Goal: Information Seeking & Learning: Learn about a topic

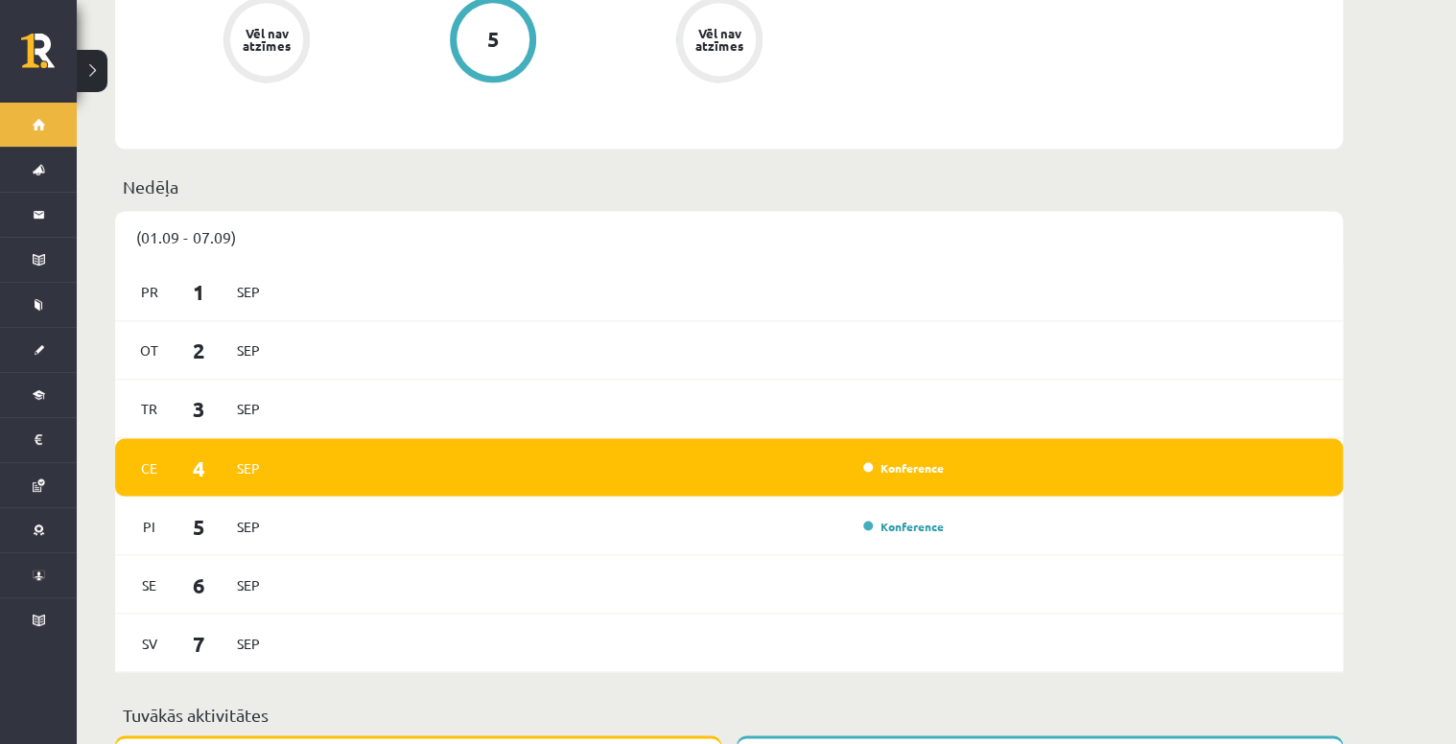
scroll to position [1534, 0]
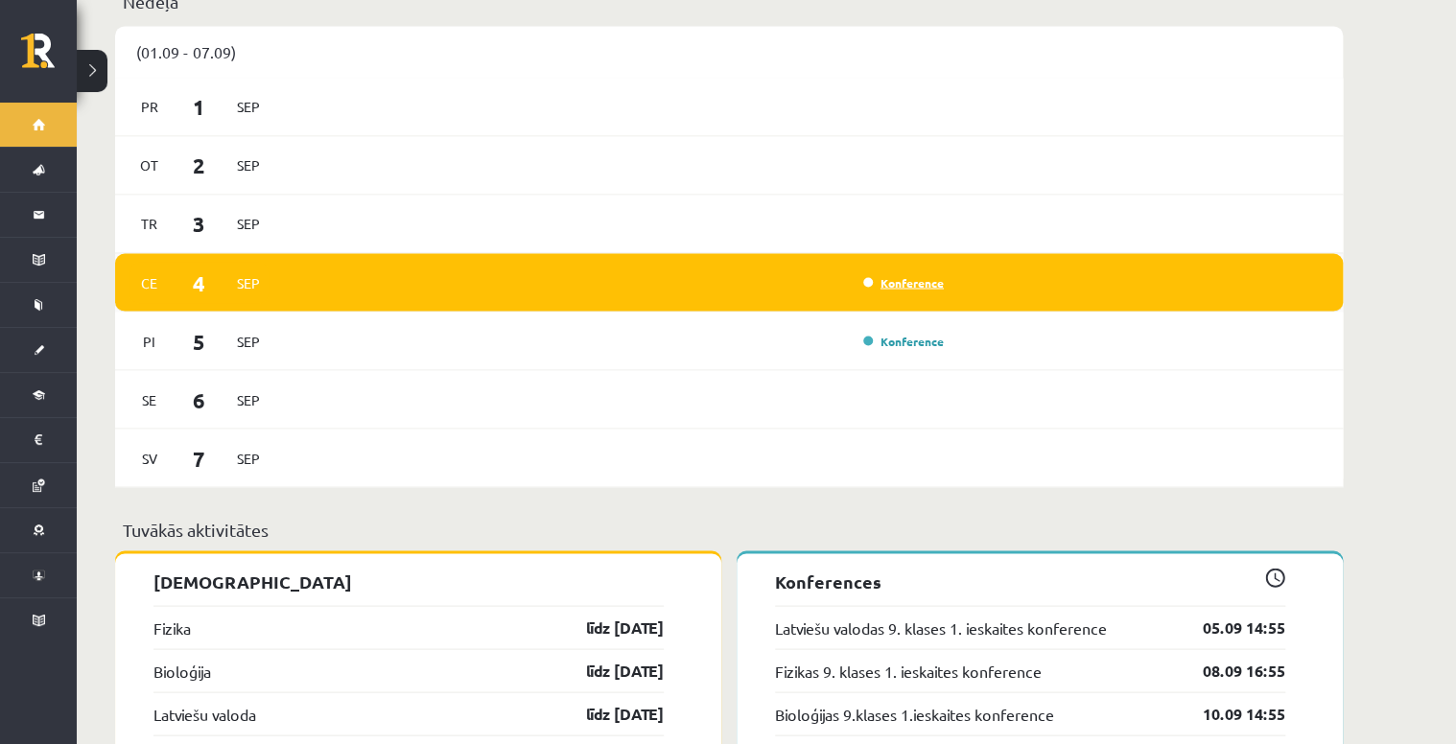
click at [901, 274] on link "Konference" at bounding box center [903, 281] width 81 height 15
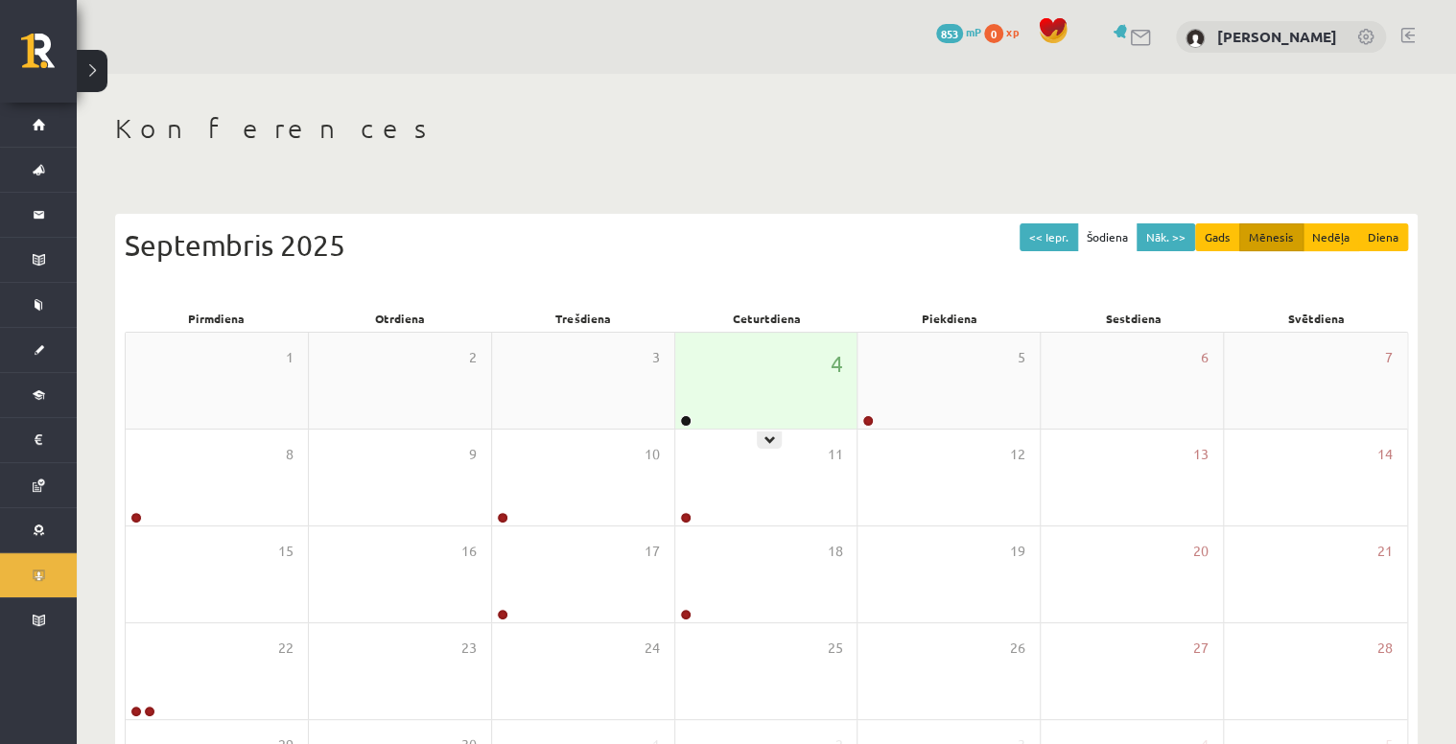
click at [723, 405] on div "4" at bounding box center [766, 381] width 182 height 96
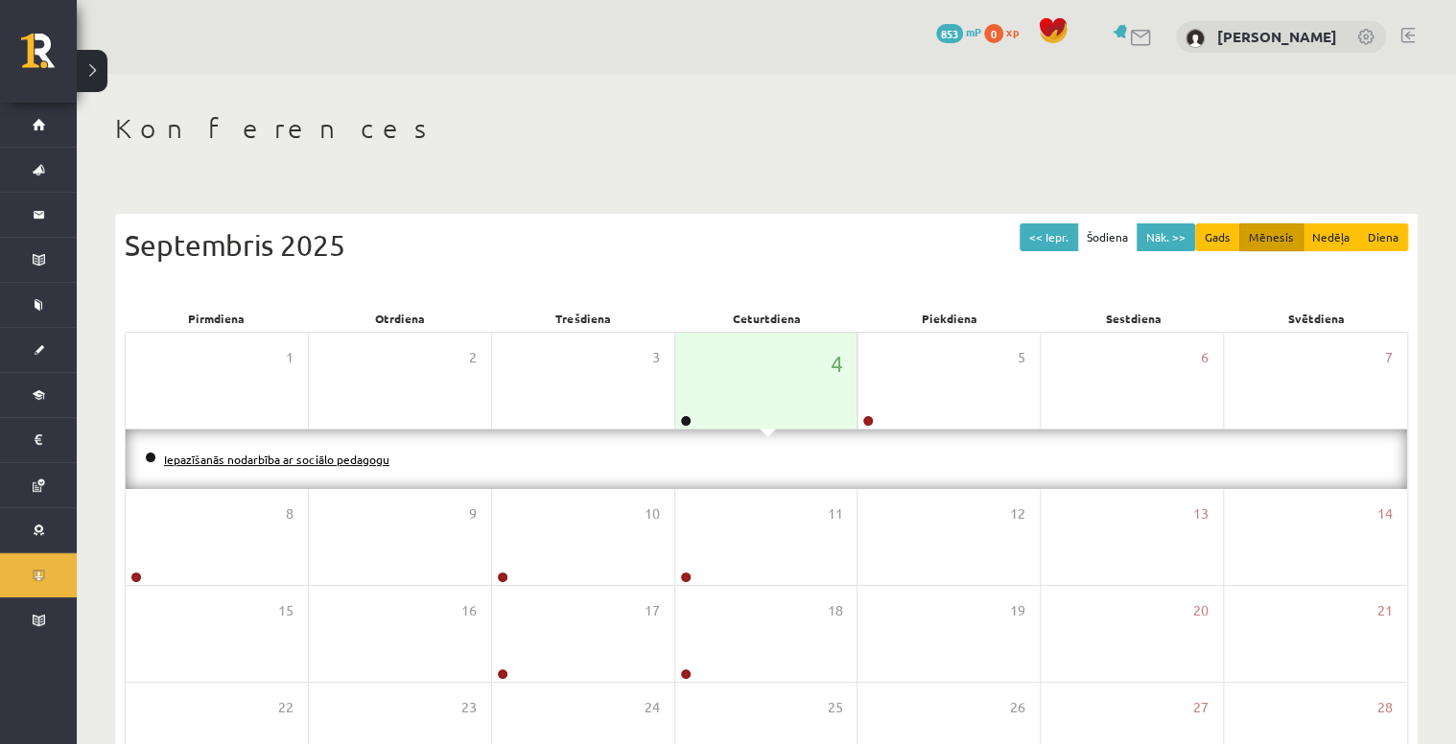
click at [351, 457] on link "Iepazīšanās nodarbība ar sociālo pedagogu" at bounding box center [276, 459] width 225 height 15
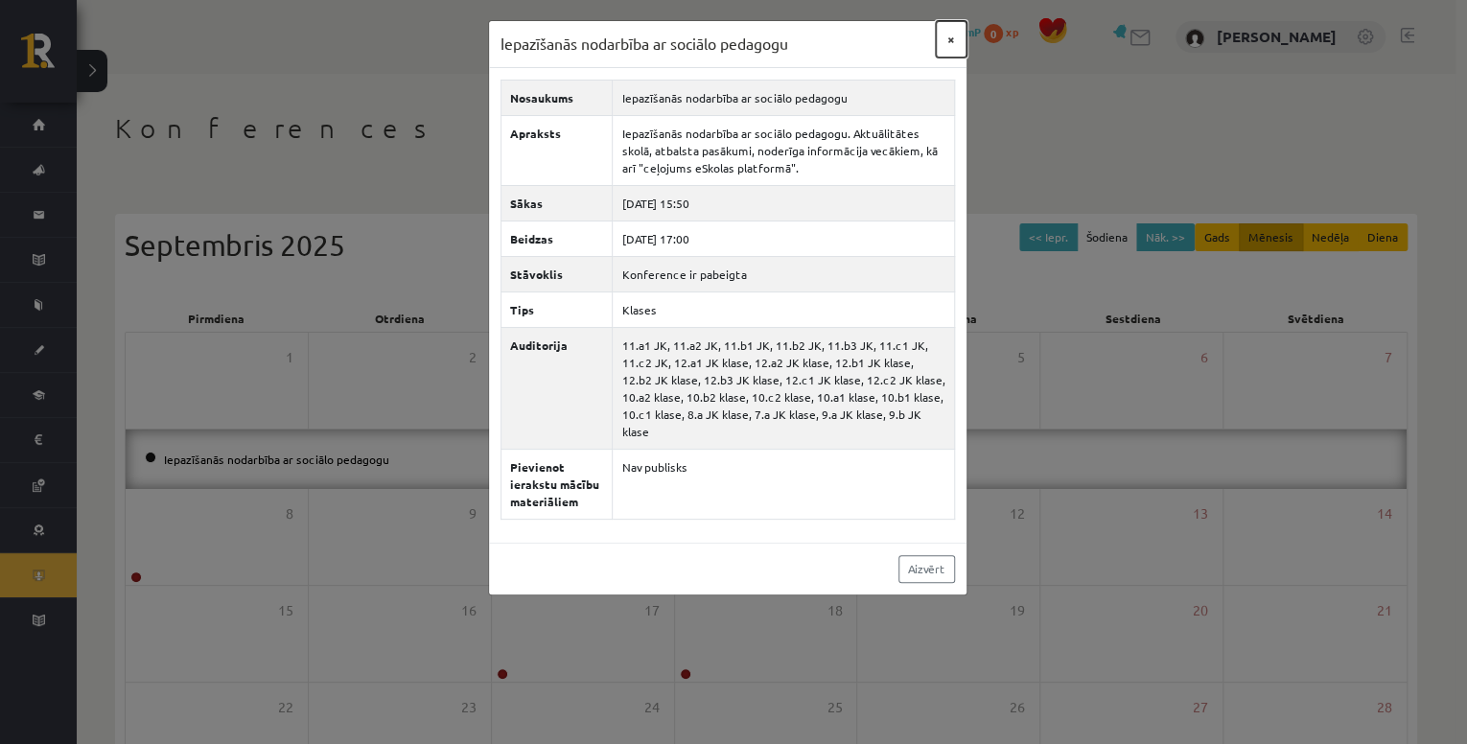
click at [947, 39] on button "×" at bounding box center [951, 39] width 31 height 36
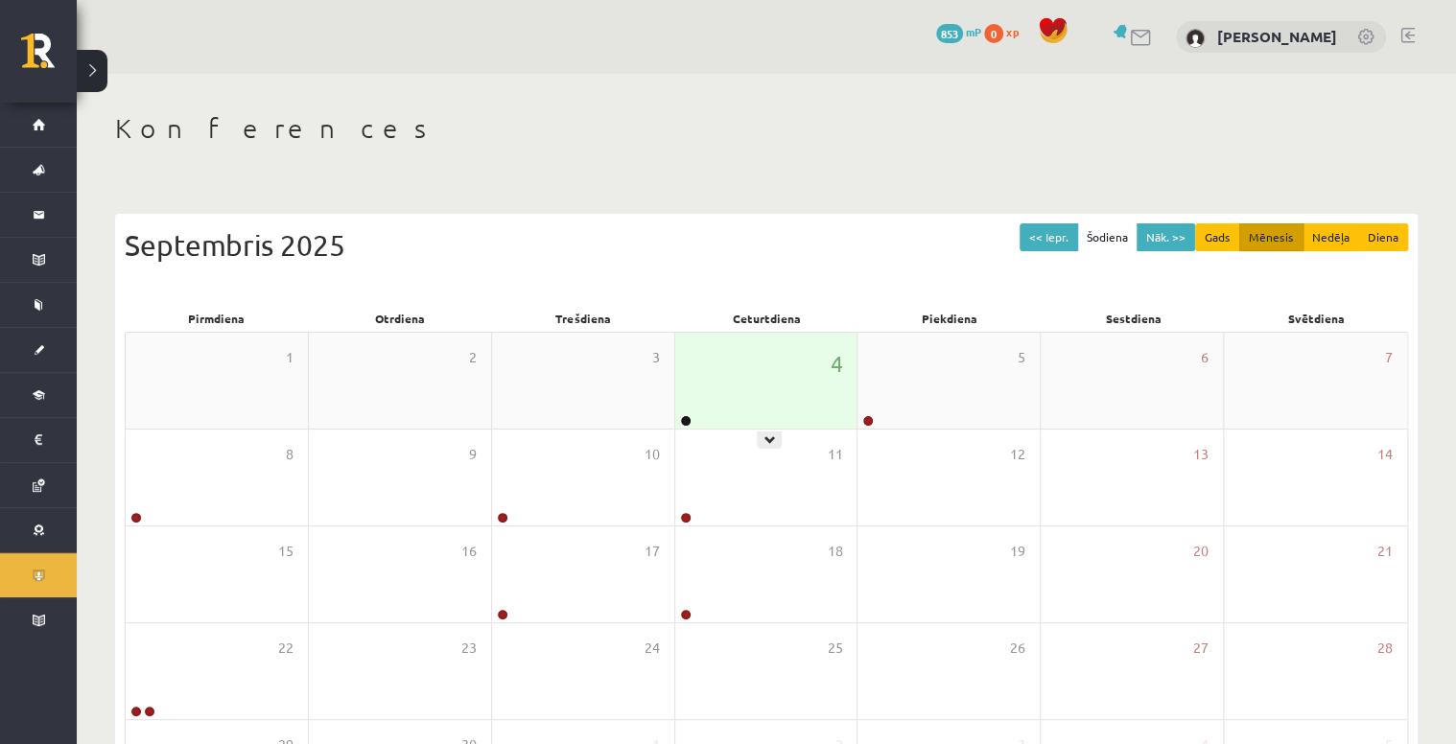
click at [825, 363] on div "4" at bounding box center [766, 381] width 182 height 96
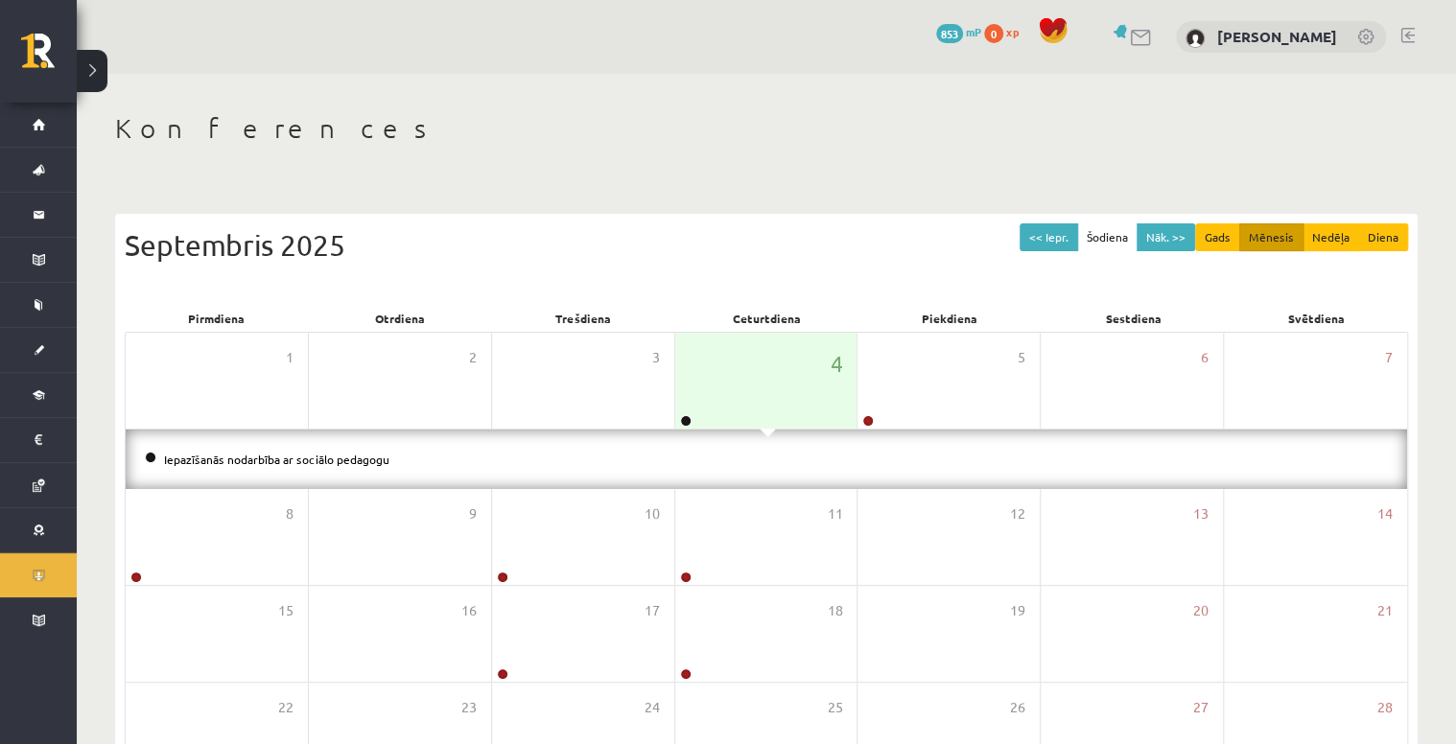
click at [1328, 469] on div "Iepazīšanās nodarbība ar sociālo pedagogu" at bounding box center [766, 459] width 1281 height 59
click at [313, 456] on link "Iepazīšanās nodarbība ar sociālo pedagogu" at bounding box center [276, 459] width 225 height 15
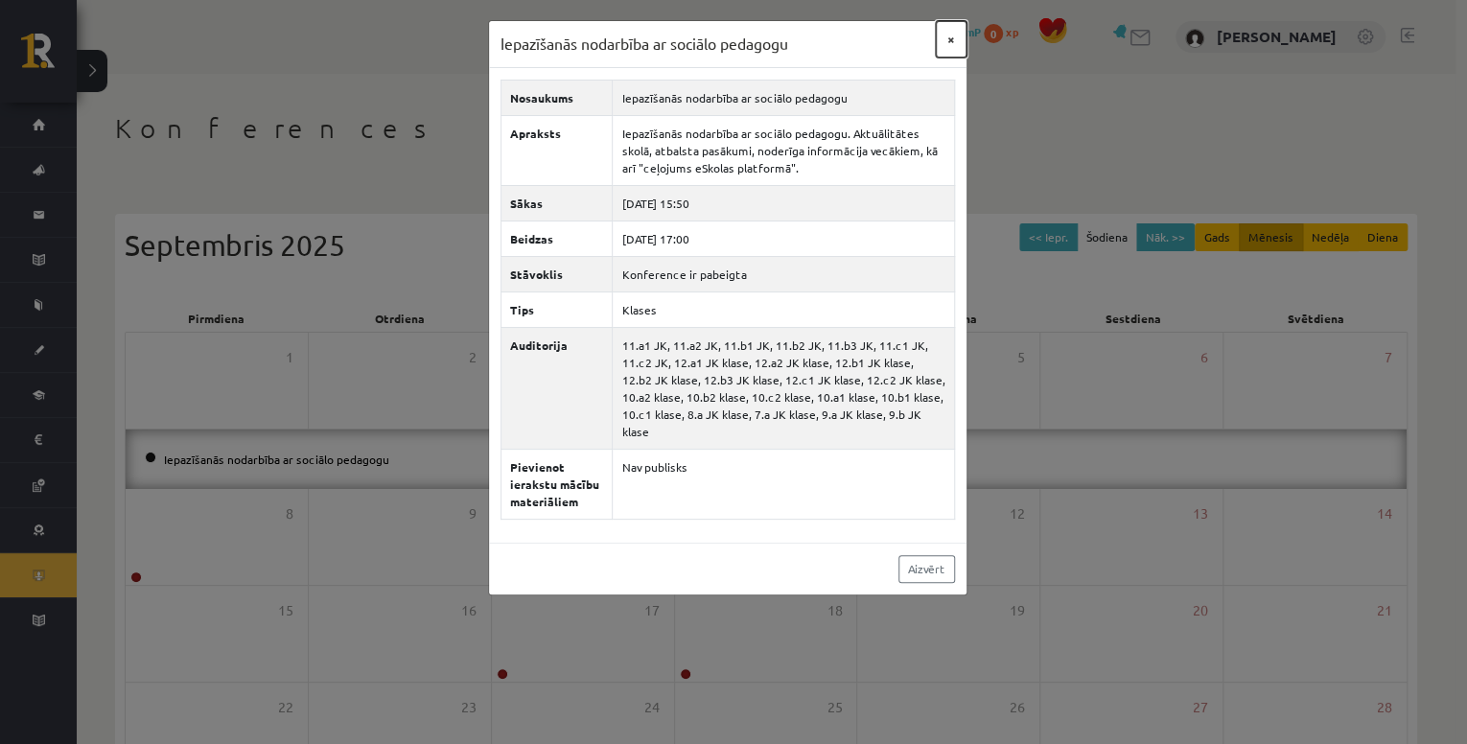
click at [949, 39] on button "×" at bounding box center [951, 39] width 31 height 36
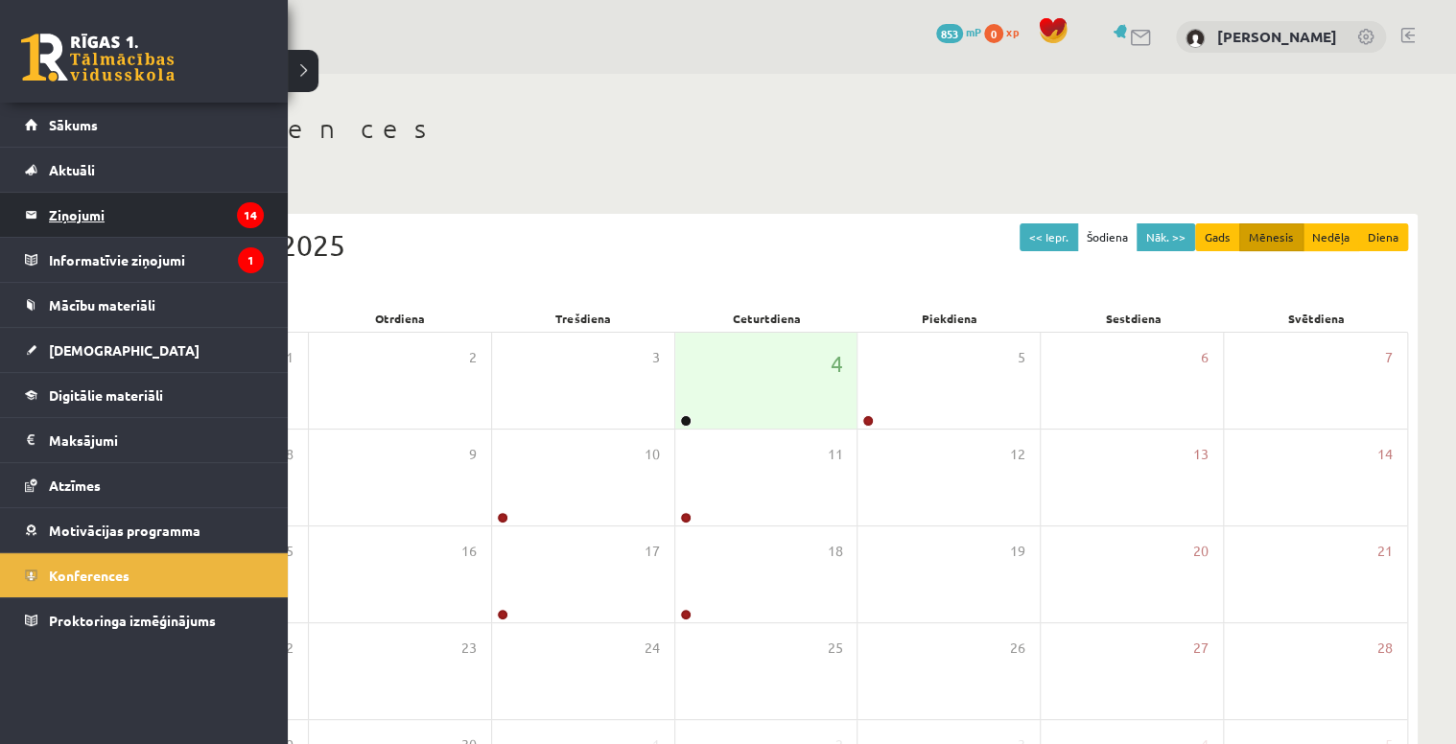
click at [99, 212] on legend "Ziņojumi 14" at bounding box center [156, 215] width 215 height 44
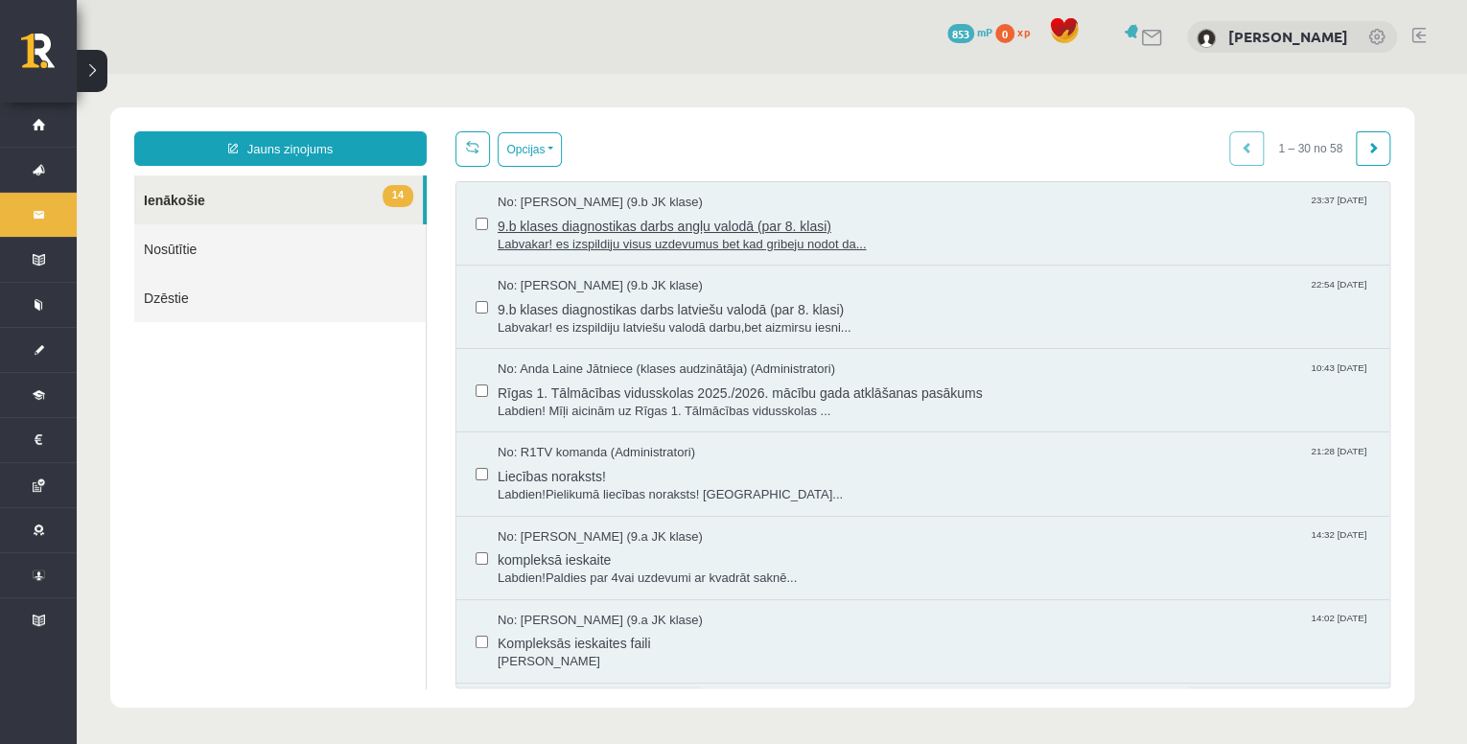
click at [990, 229] on span "9.b klases diagnostikas darbs angļu valodā (par 8. klasi)" at bounding box center [934, 224] width 873 height 24
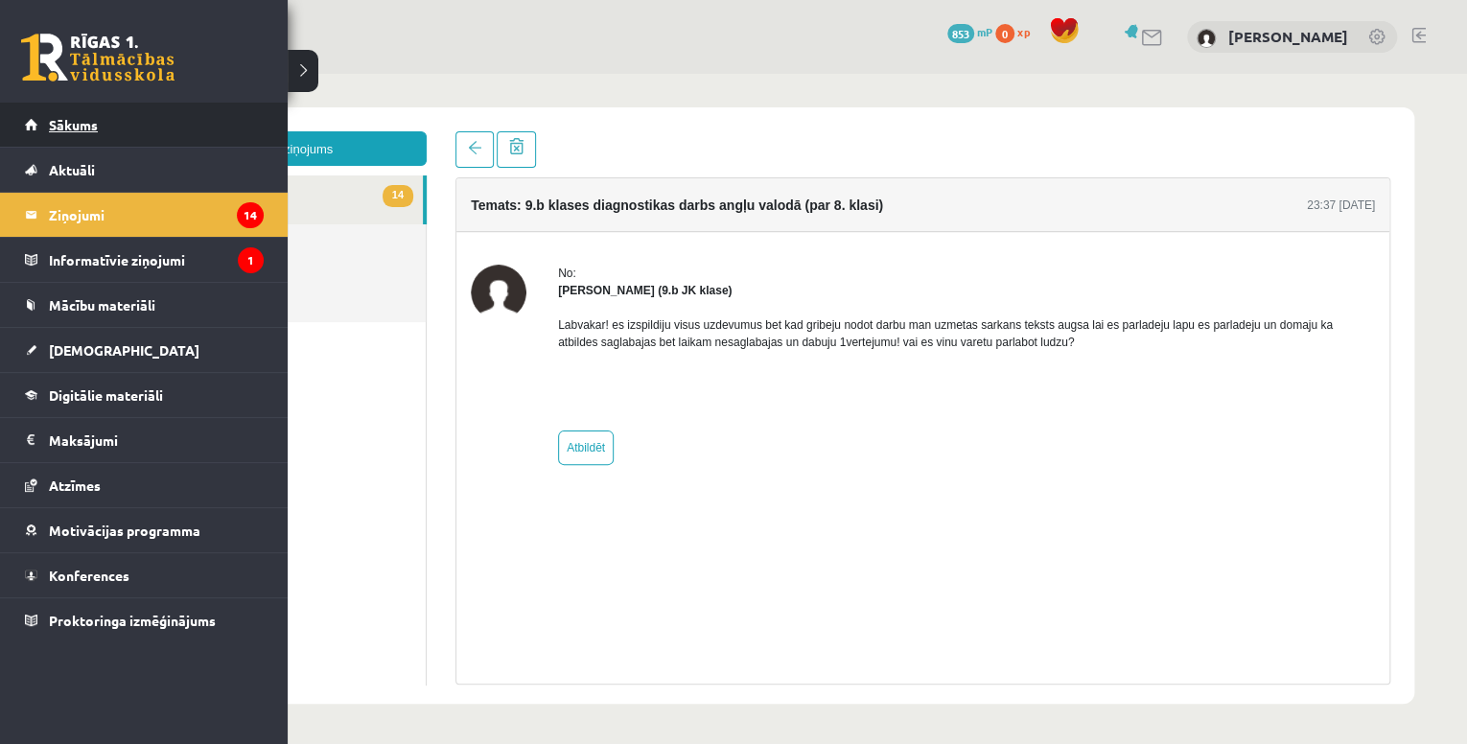
click at [128, 128] on link "Sākums" at bounding box center [144, 125] width 239 height 44
